Goal: Communication & Community: Answer question/provide support

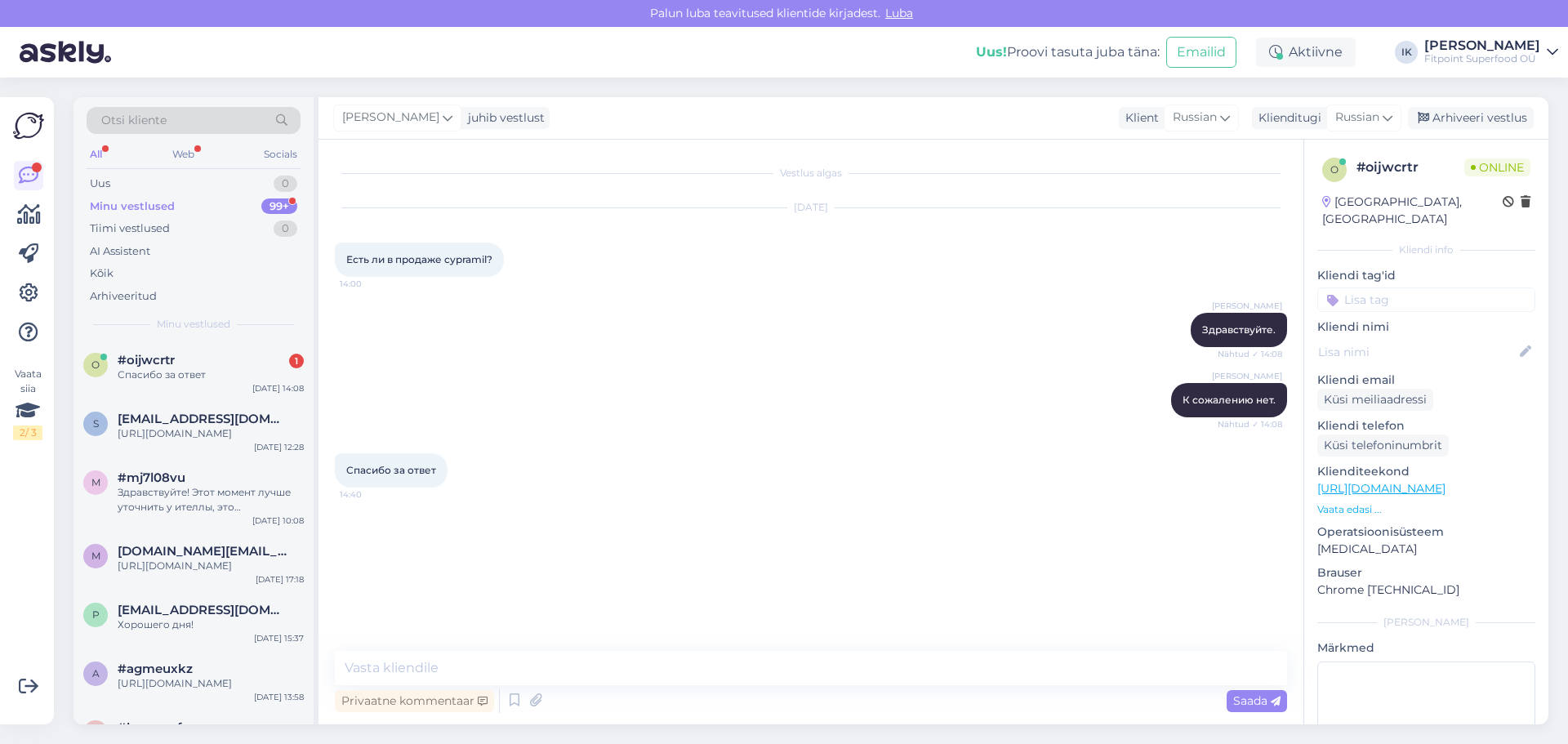
click at [191, 377] on div "Спасибо за ответ" at bounding box center [211, 374] width 187 height 15
click at [232, 183] on div "Uus 1" at bounding box center [193, 184] width 214 height 23
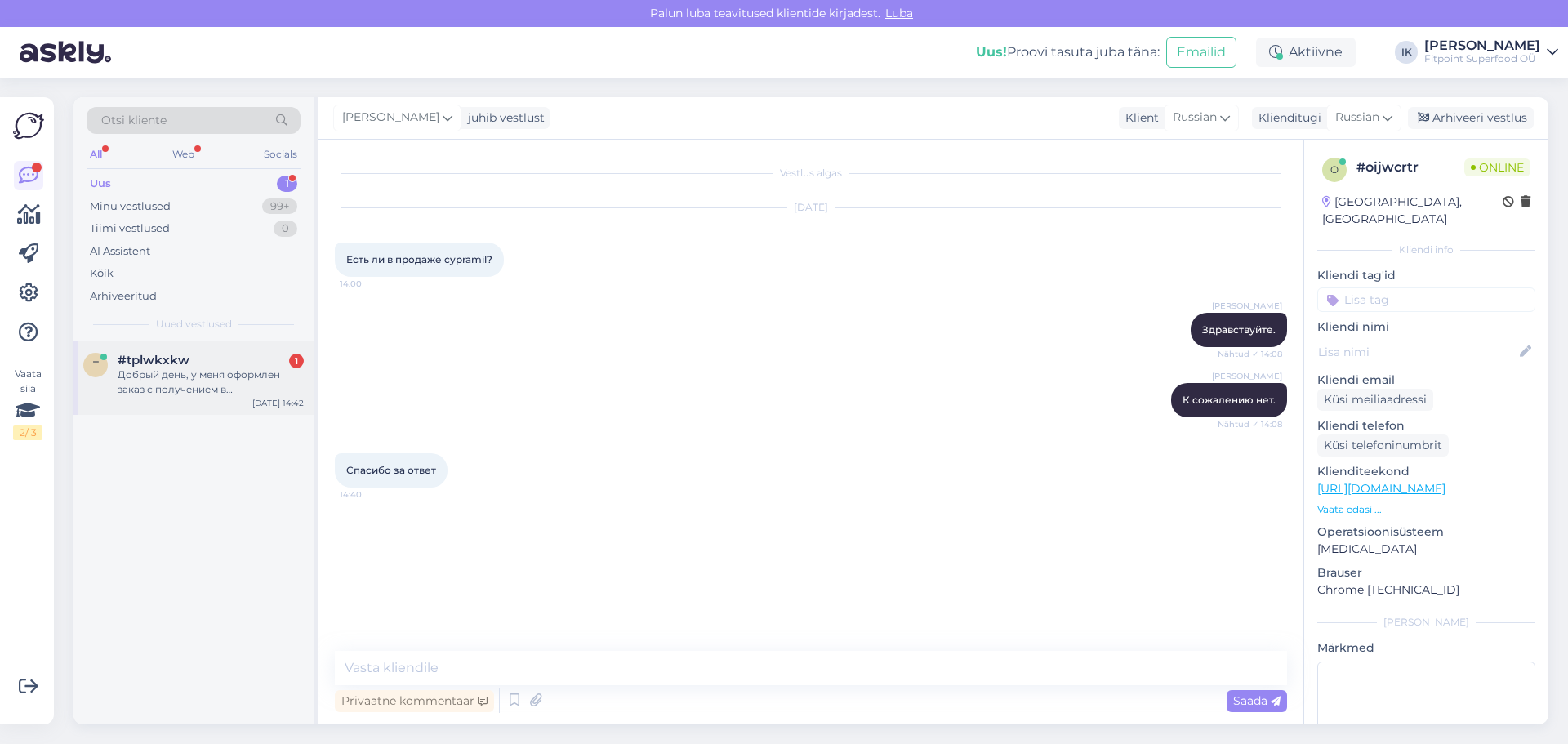
click at [211, 391] on div "Добрый день, у меня оформлен заказ с получением в представительстве. Он ждёт с …" at bounding box center [211, 382] width 187 height 29
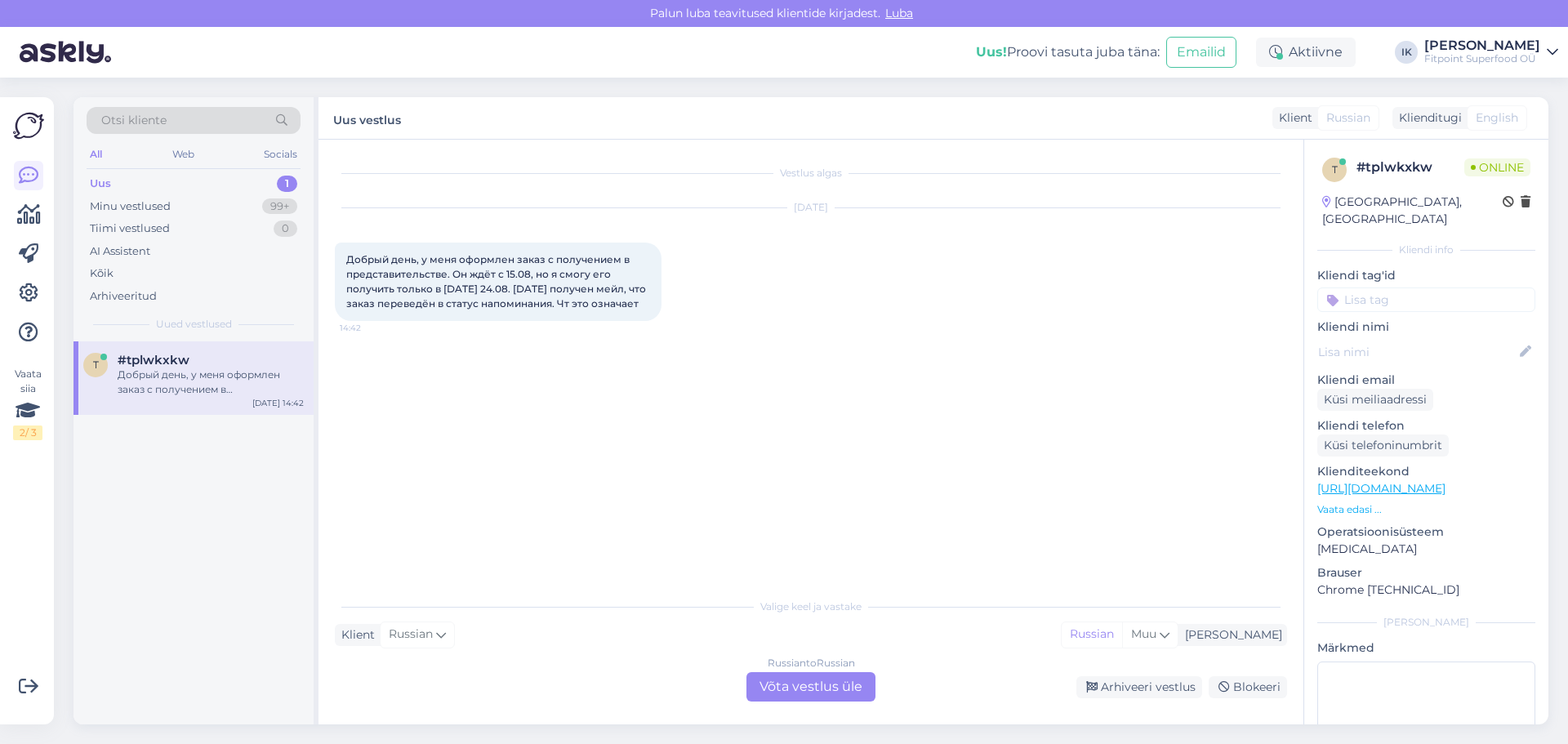
click at [787, 687] on div "Russian to Russian Võta vestlus üle" at bounding box center [810, 687] width 129 height 29
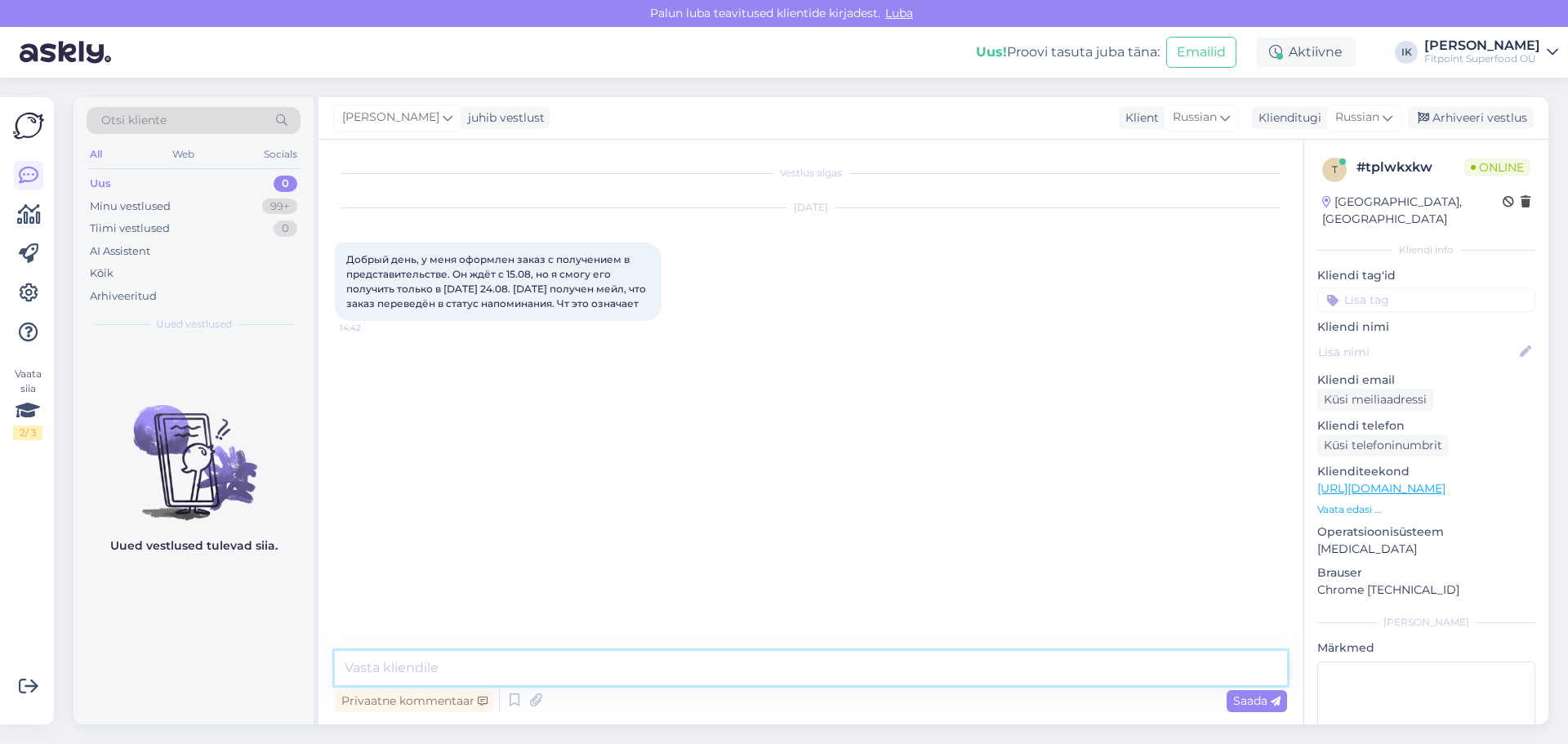
click at [612, 666] on textarea at bounding box center [811, 667] width 952 height 34
click at [906, 464] on div "Vestlus algas [DATE] Добрый день, у меня оформлен заказ с получением в представ…" at bounding box center [818, 396] width 967 height 480
click at [715, 680] on textarea at bounding box center [811, 667] width 952 height 34
type textarea "Здравствуйте."
click at [1261, 699] on span "Saada" at bounding box center [1257, 700] width 47 height 15
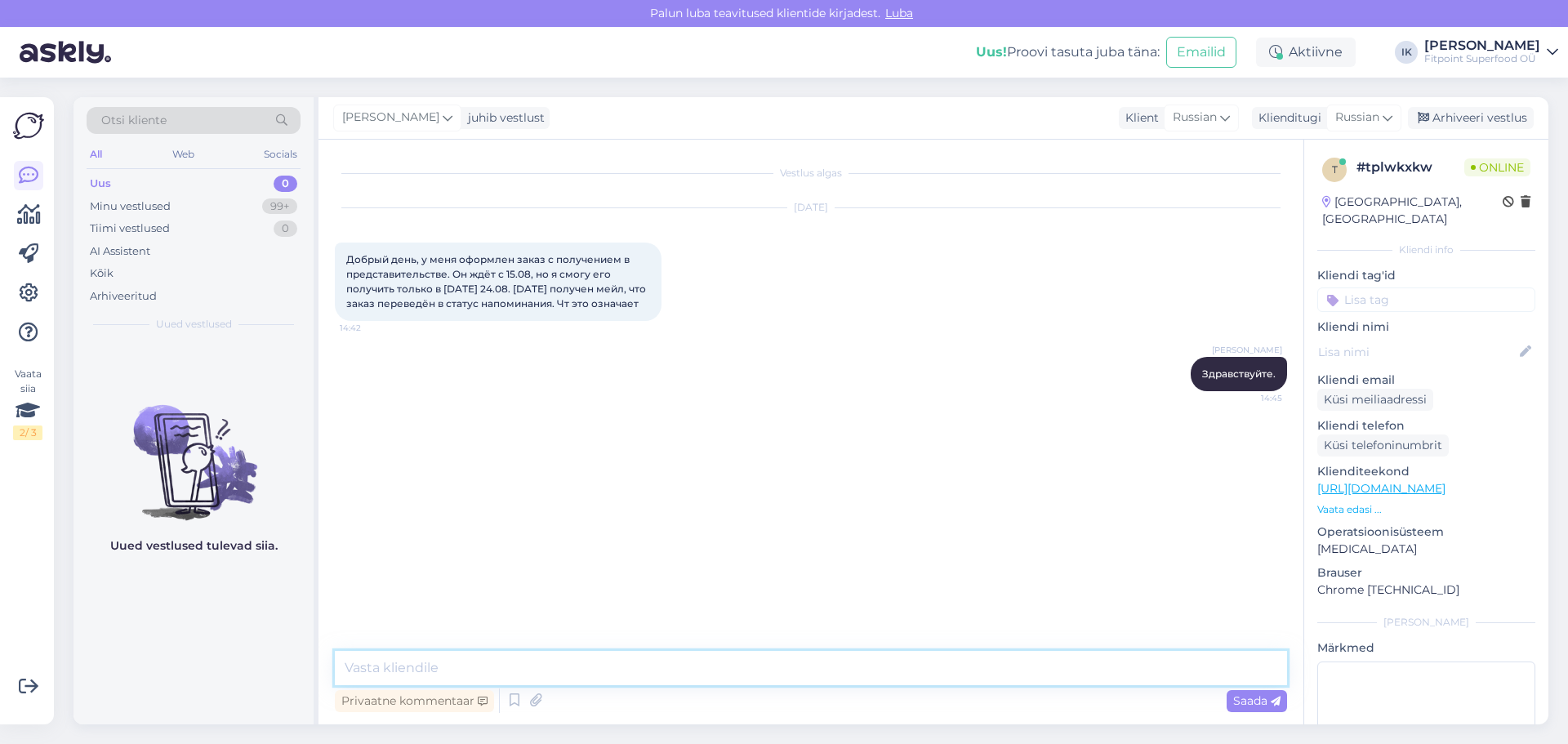
click at [668, 664] on textarea at bounding box center [811, 667] width 952 height 34
type textarea "н"
type textarea "Письмо с напоминанием всегда приходит через неделю после оформления заказа если…"
click at [1254, 703] on span "Saada" at bounding box center [1257, 700] width 47 height 15
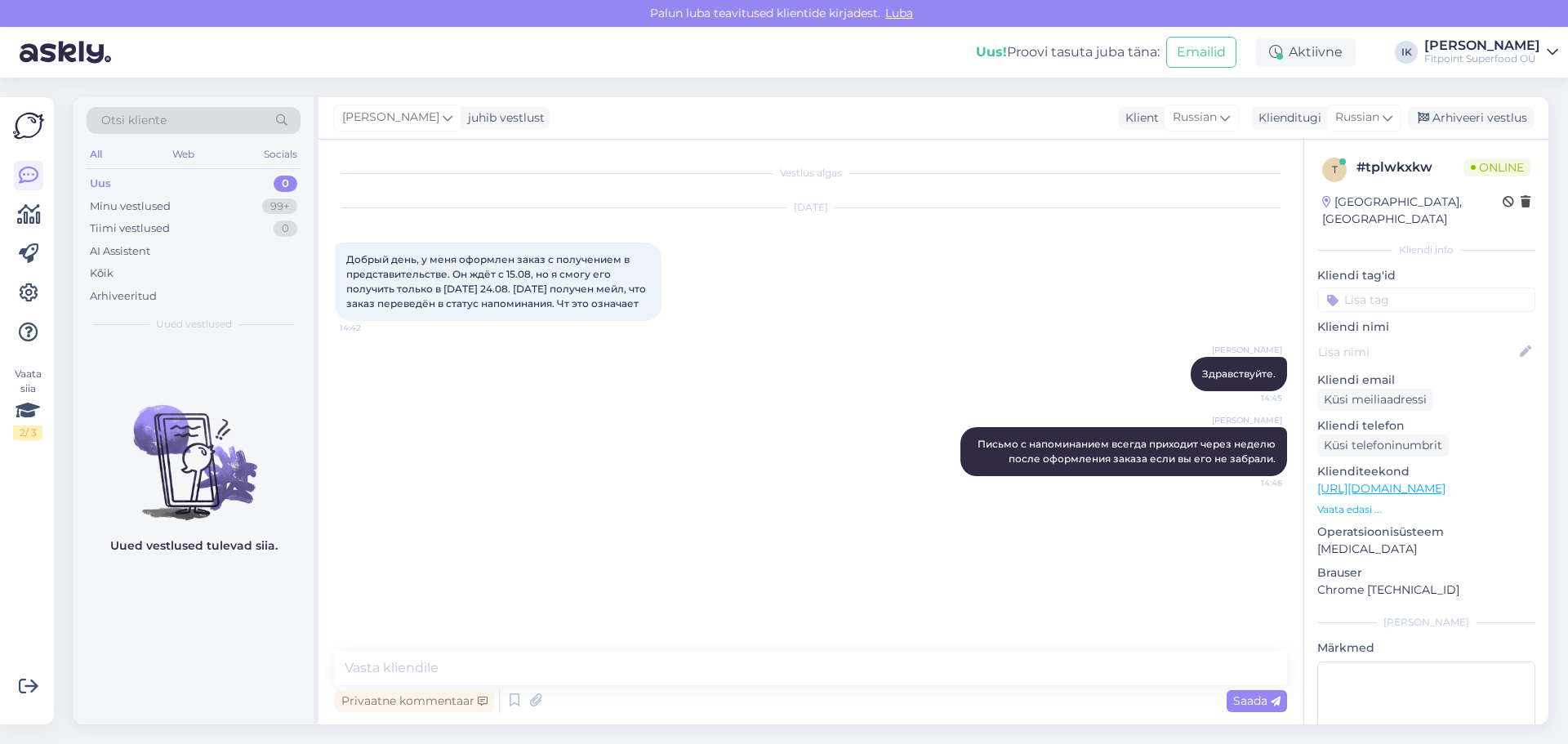
click at [641, 494] on div "[PERSON_NAME] Письмо с напоминанием всегда приходит через неделю после оформлен…" at bounding box center [811, 452] width 952 height 85
click at [501, 667] on textarea at bounding box center [811, 667] width 952 height 34
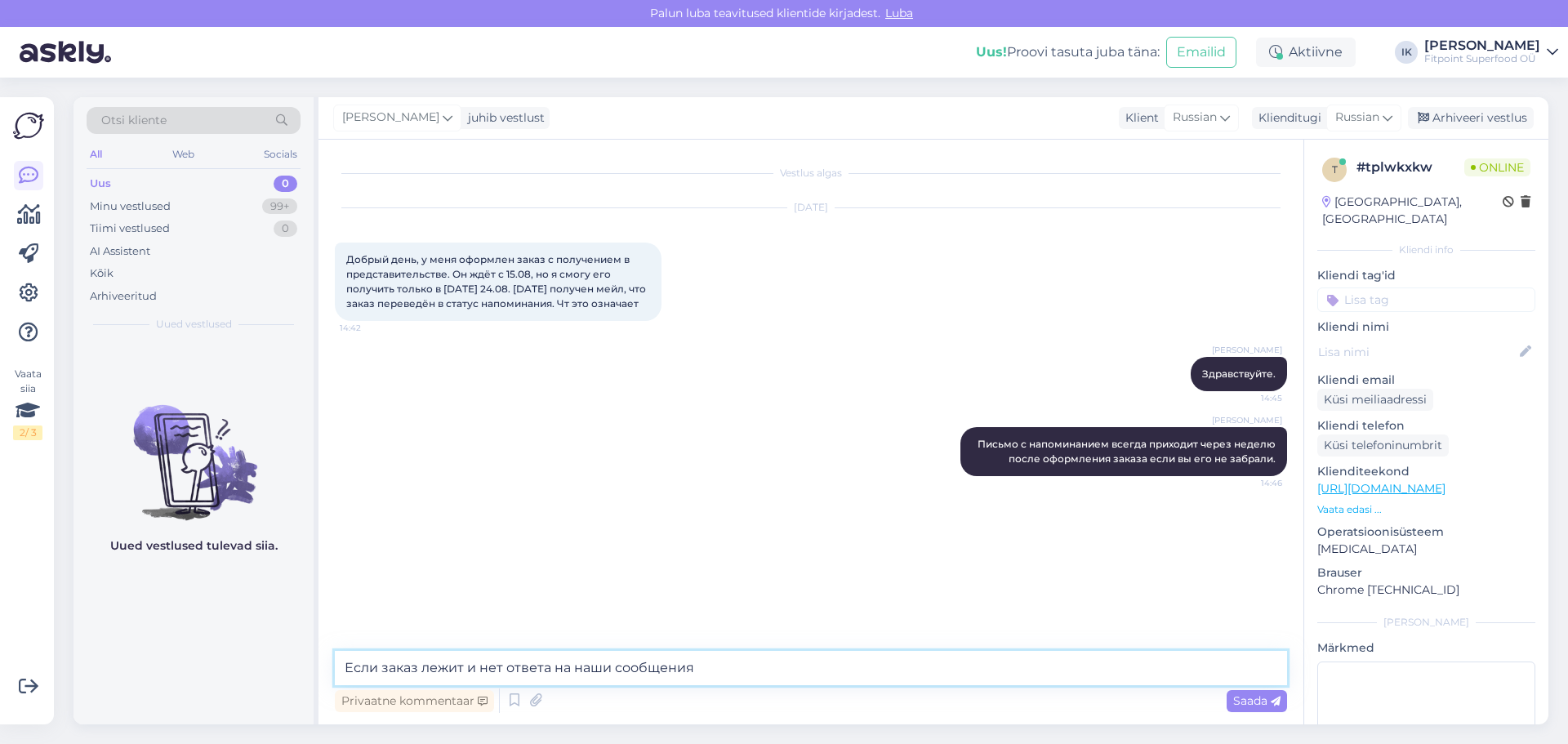
click at [421, 667] on textarea "Если заказ лежит и нет ответа на наши сообщения" at bounding box center [811, 667] width 952 height 34
click at [778, 670] on textarea "Если заказ долго лежит и нет ответа на наши сообщения" at bounding box center [811, 667] width 952 height 34
type textarea "Если заказ долго лежит и нет ответа на наши сообщения,его анулируют и отправляю…"
click at [1245, 695] on span "Saada" at bounding box center [1257, 700] width 47 height 15
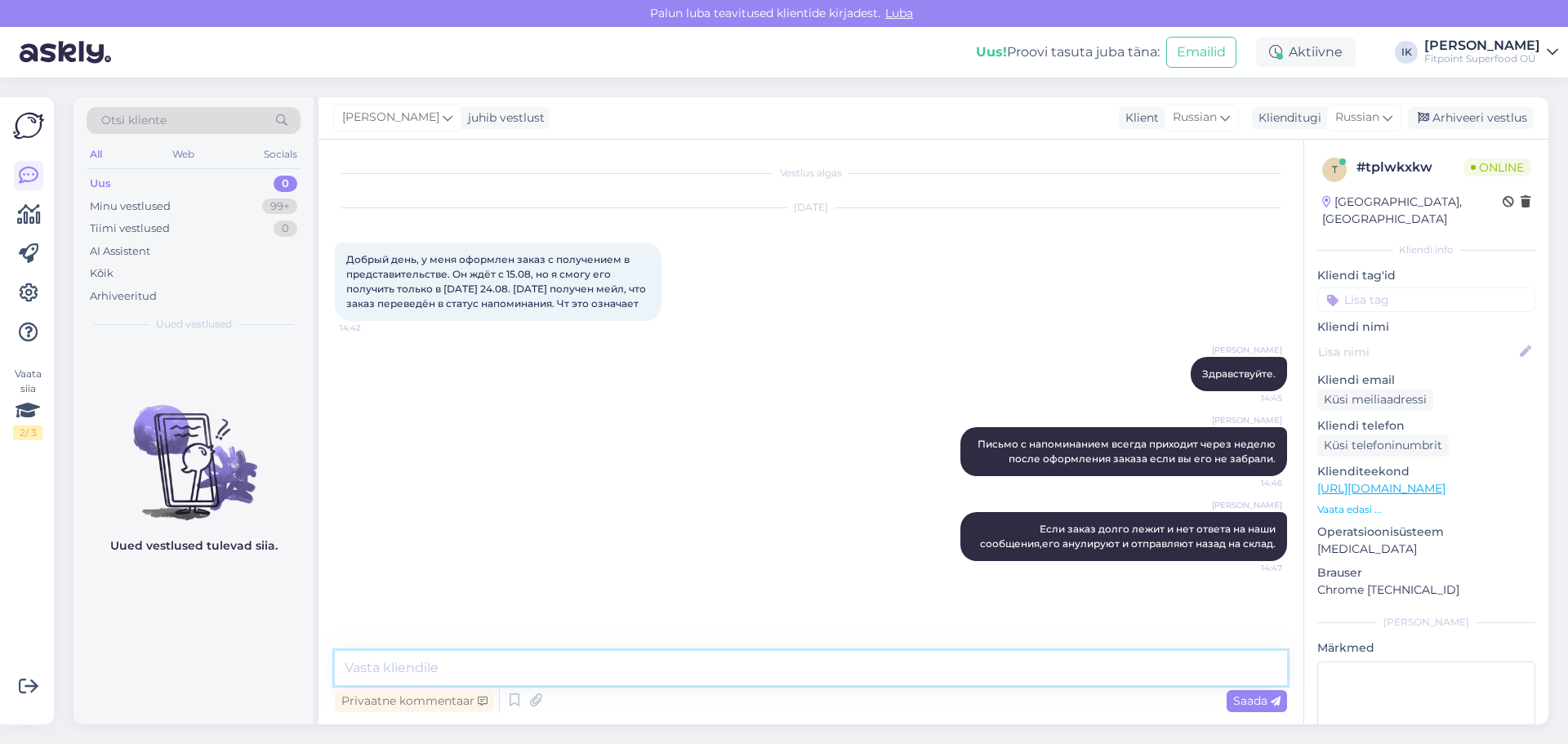
click at [851, 662] on textarea at bounding box center [811, 667] width 952 height 34
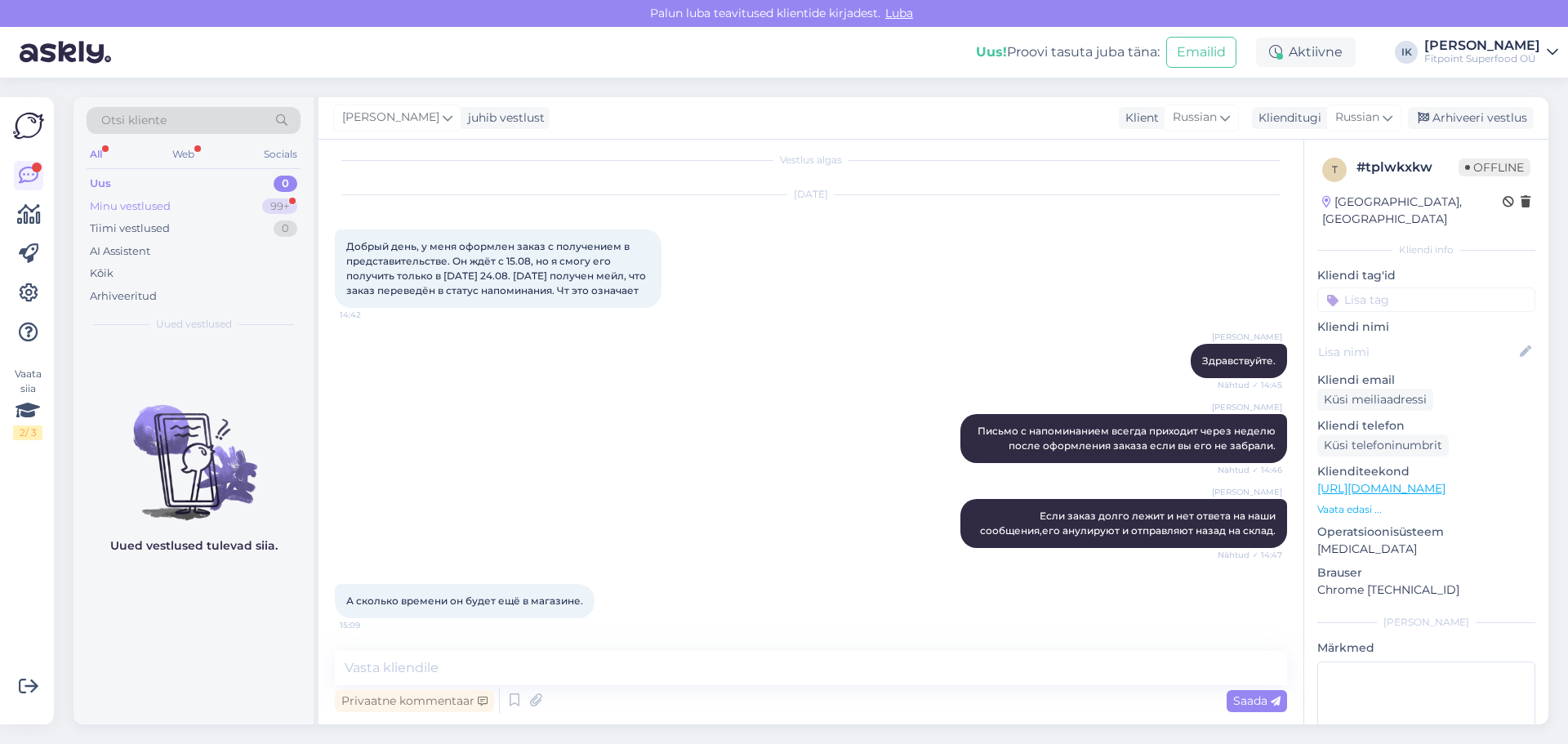
click at [202, 205] on div "Minu vestlused 99+" at bounding box center [193, 206] width 214 height 23
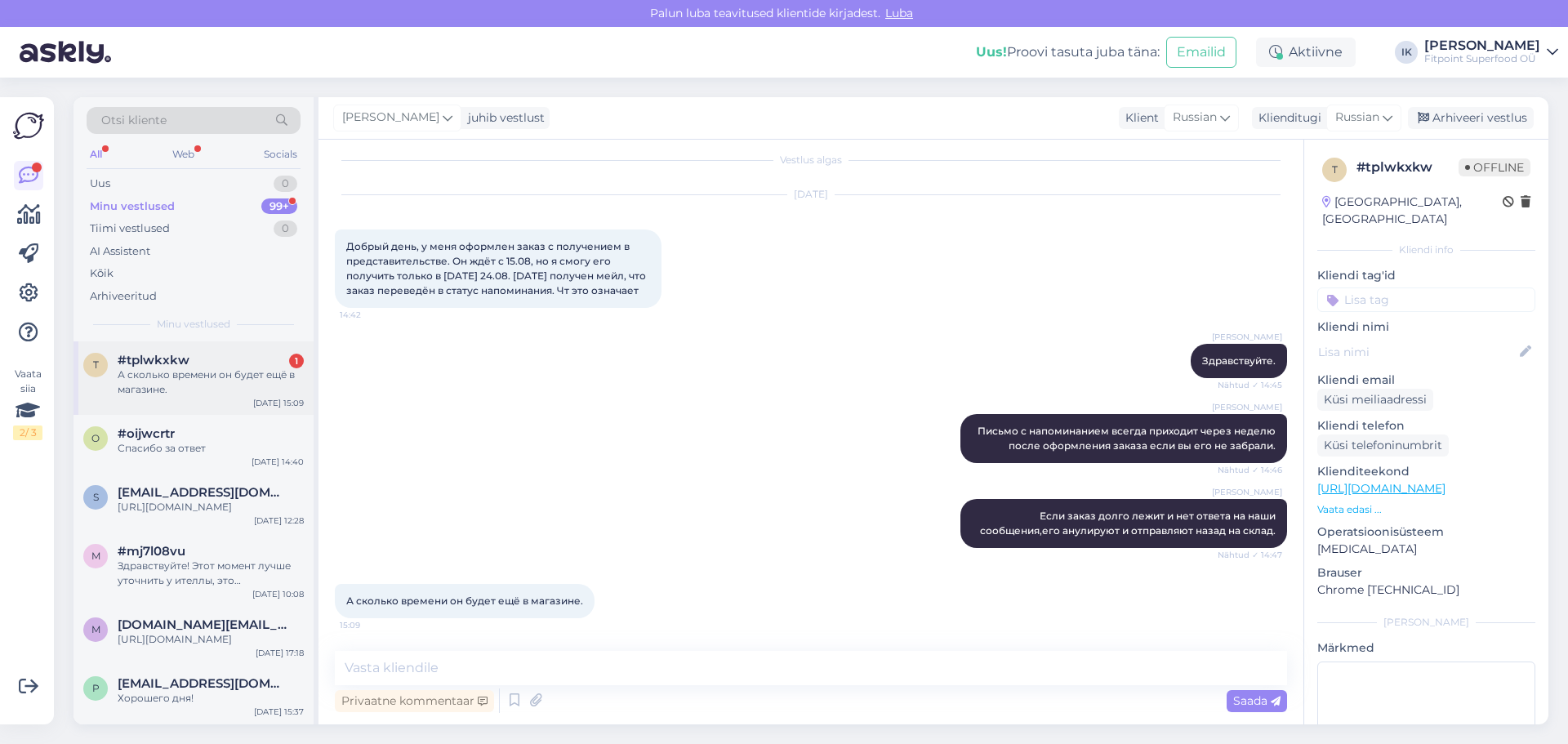
click at [187, 374] on div "А сколько времени он будет ещё в магазине." at bounding box center [211, 382] width 187 height 29
